Goal: Task Accomplishment & Management: Complete application form

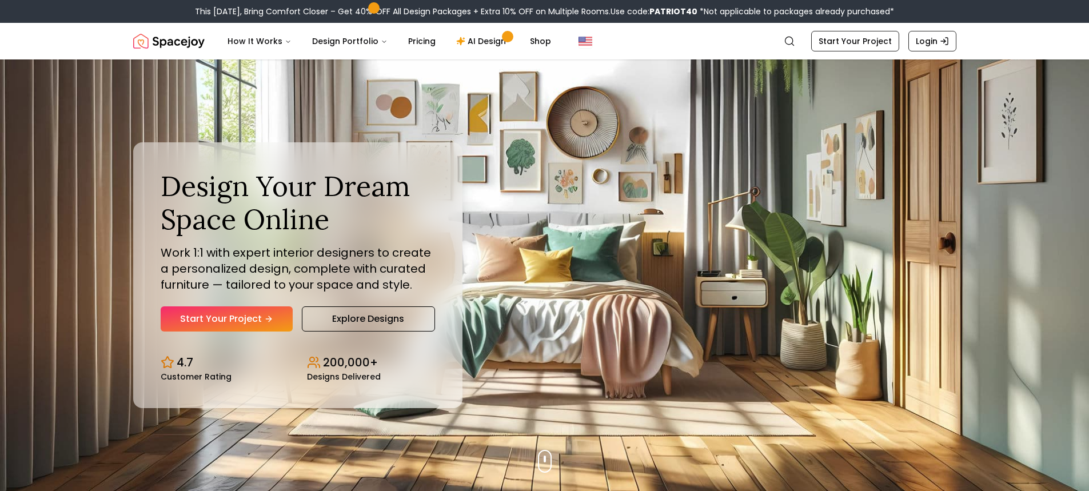
click at [232, 315] on link "Start Your Project" at bounding box center [227, 318] width 132 height 25
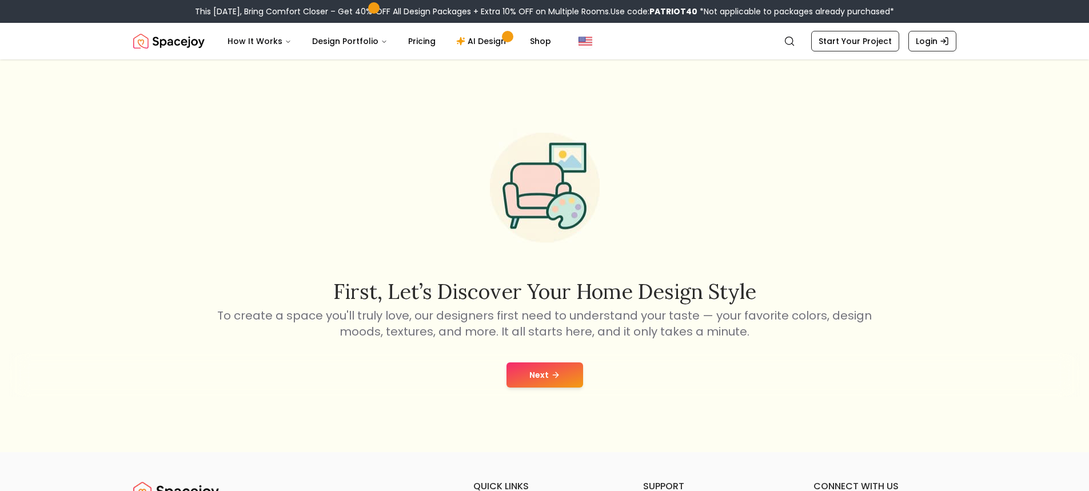
click at [531, 373] on button "Next" at bounding box center [544, 374] width 77 height 25
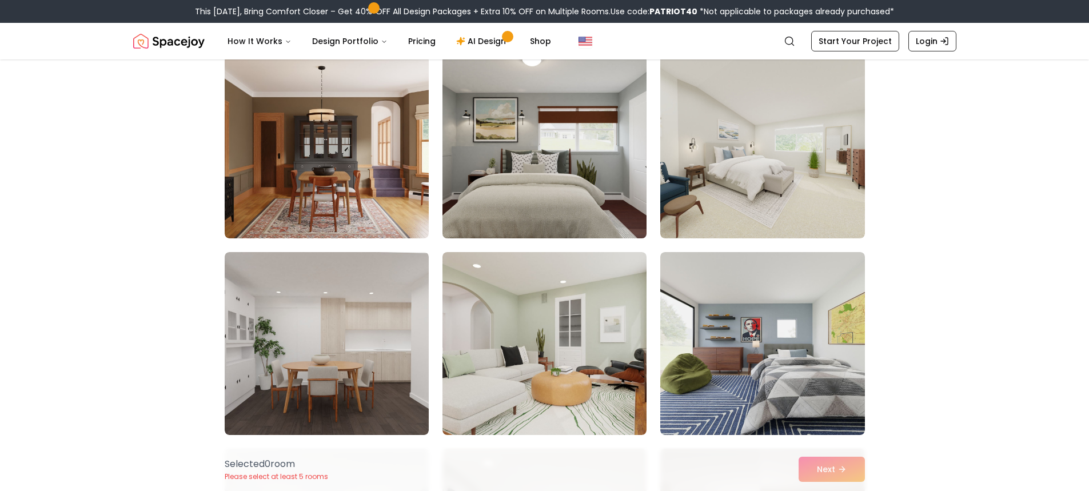
scroll to position [114, 0]
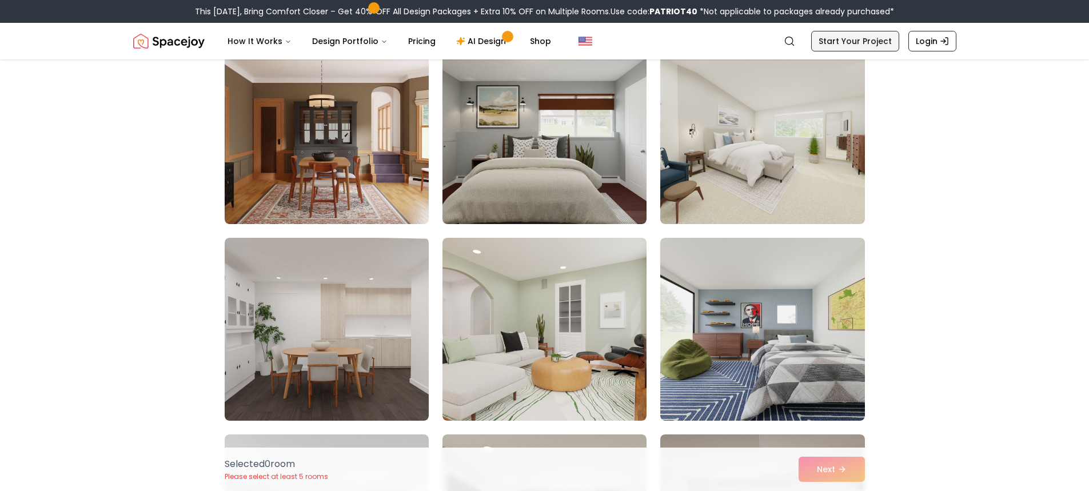
click at [860, 37] on link "Start Your Project" at bounding box center [855, 41] width 88 height 21
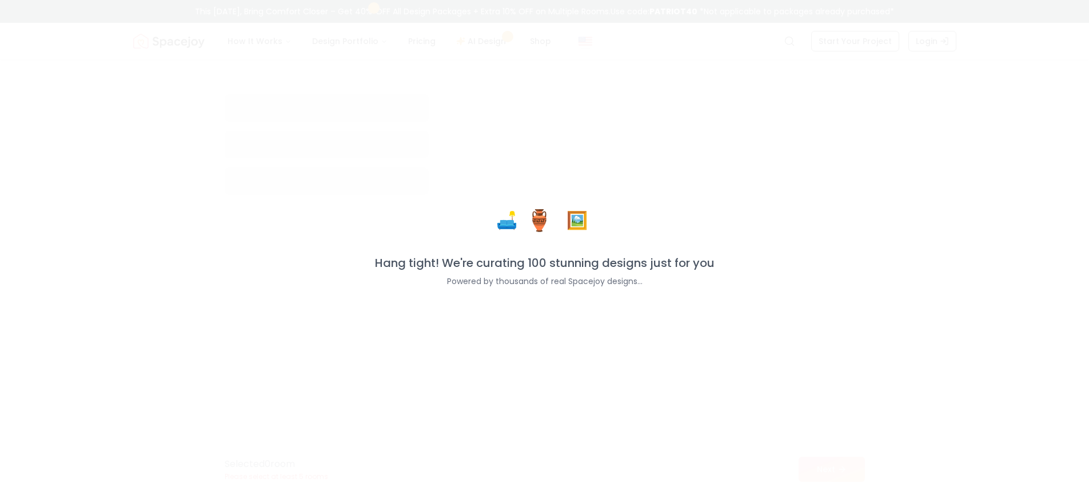
scroll to position [114, 0]
